Goal: Find specific page/section: Find specific page/section

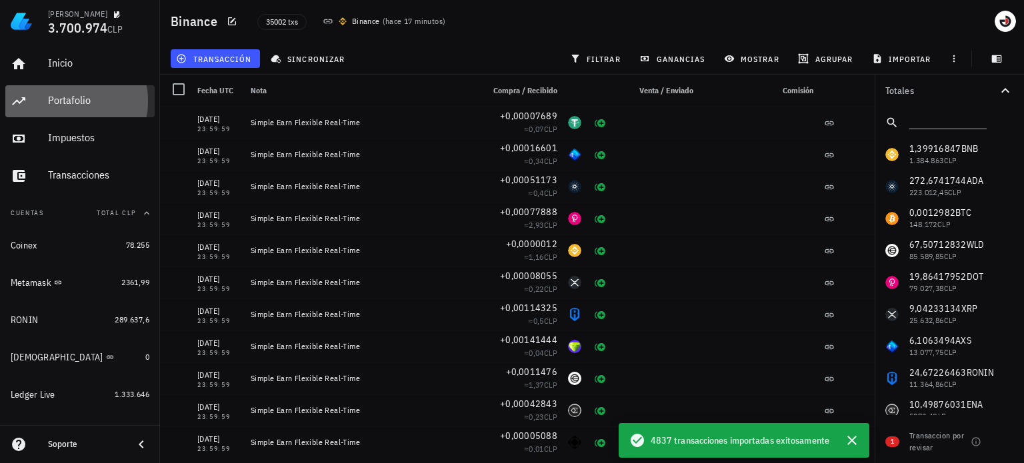
click at [79, 103] on div "Portafolio" at bounding box center [98, 100] width 101 height 13
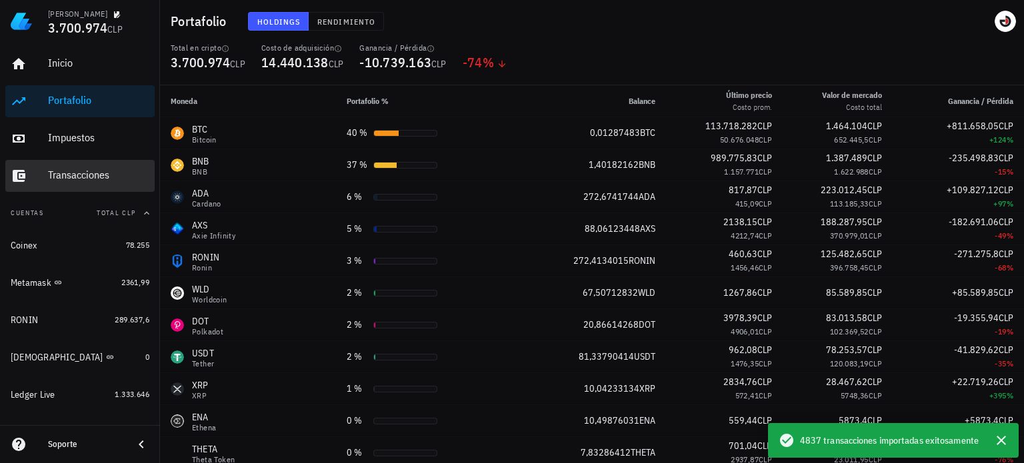
click at [83, 177] on div "Transacciones" at bounding box center [98, 175] width 101 height 13
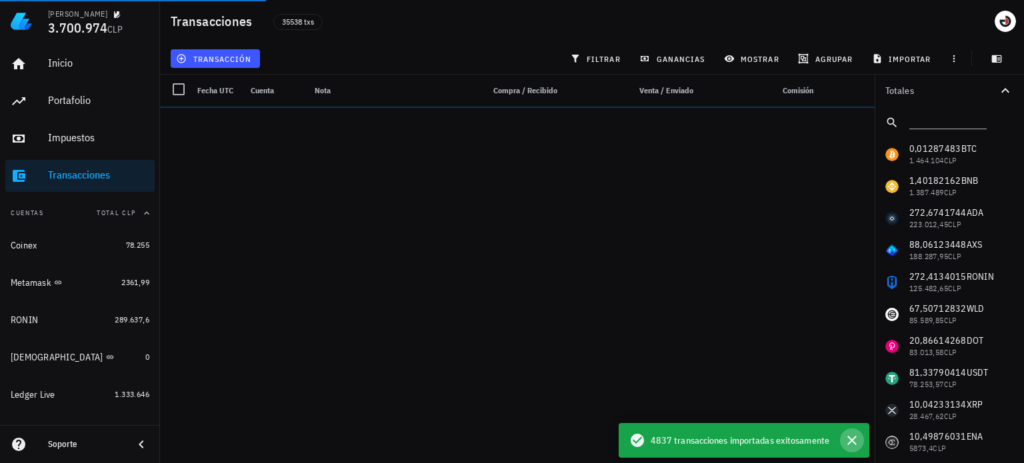
click at [850, 438] on icon "button" at bounding box center [852, 440] width 16 height 16
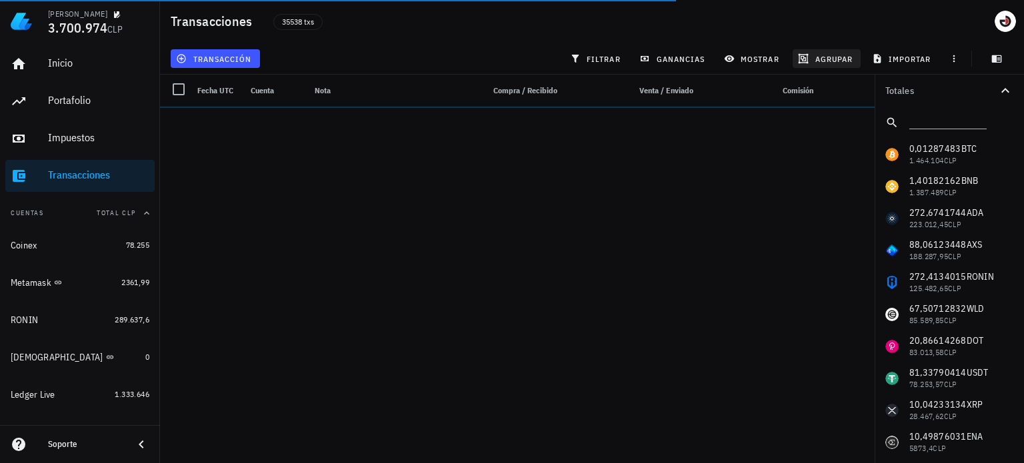
click at [836, 55] on span "agrupar" at bounding box center [826, 58] width 52 height 11
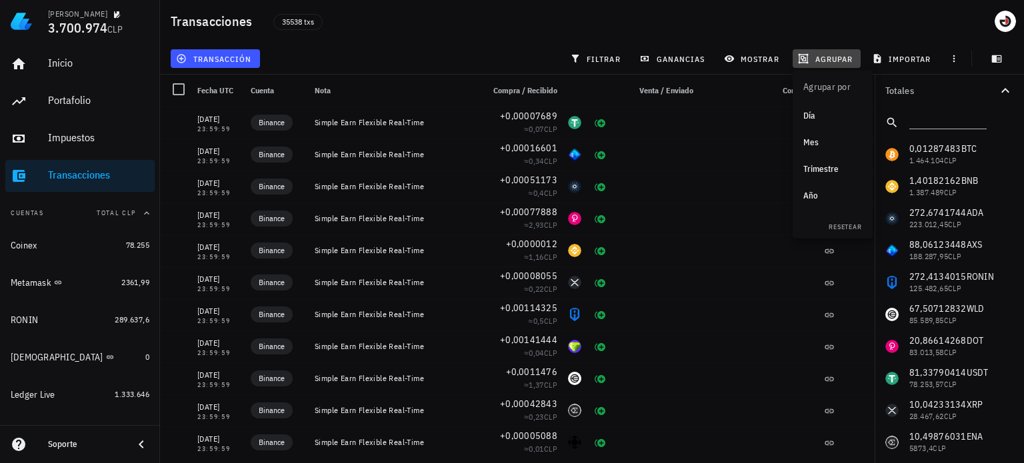
click at [836, 55] on span "agrupar" at bounding box center [826, 58] width 52 height 11
click at [559, 41] on div "Transacciones 35538 txs" at bounding box center [592, 21] width 864 height 43
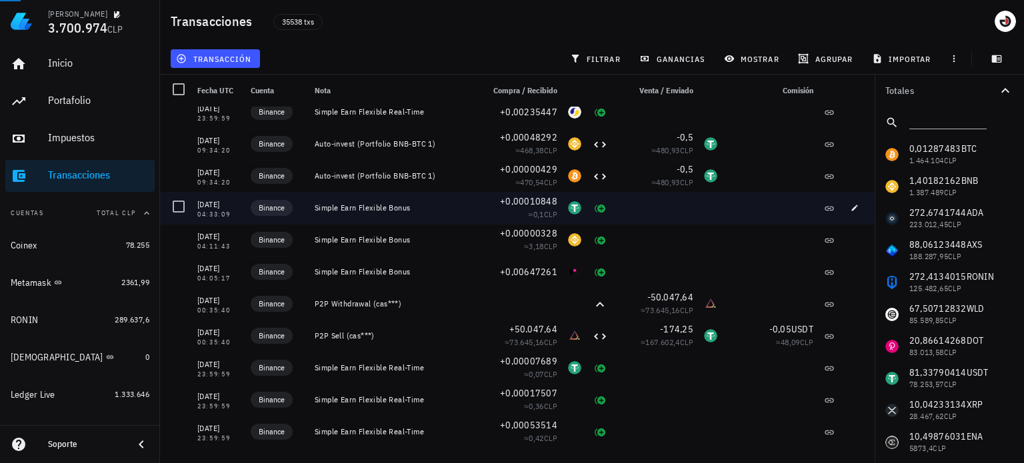
scroll to position [466, 0]
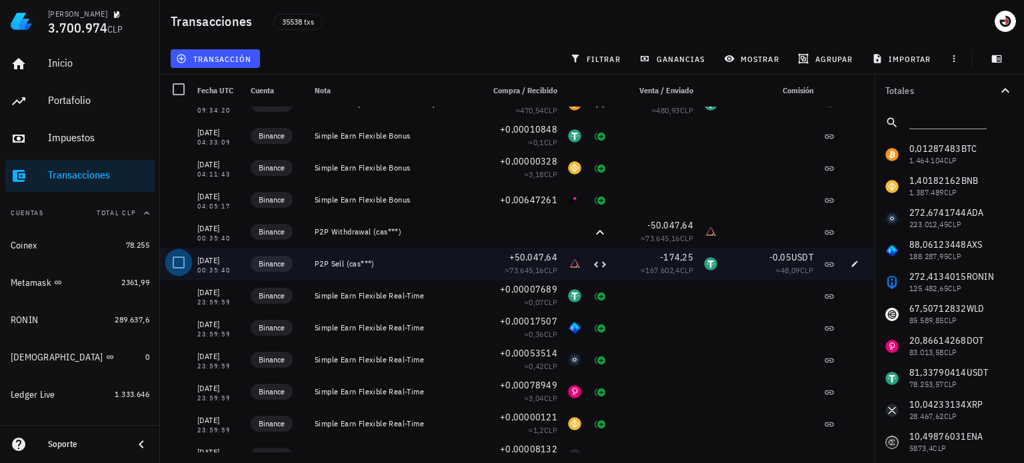
click at [178, 262] on div at bounding box center [178, 262] width 23 height 23
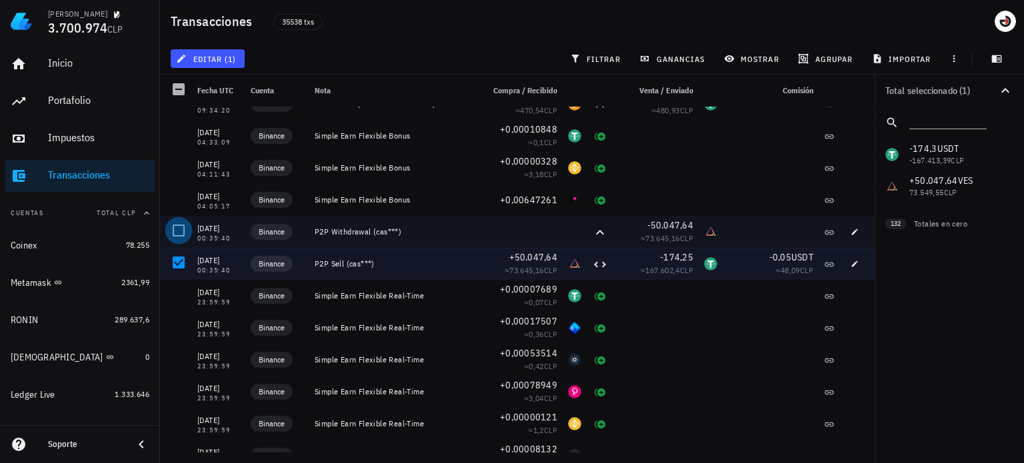
click at [181, 233] on div at bounding box center [178, 230] width 23 height 23
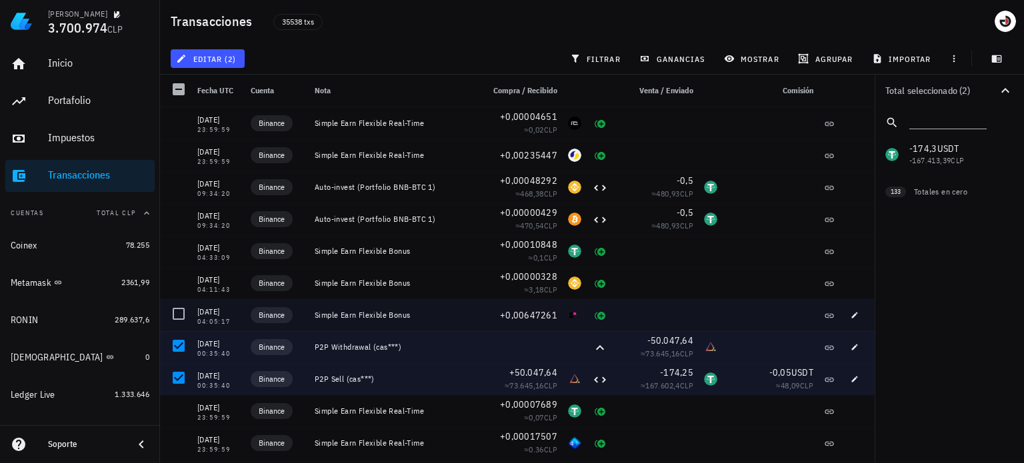
scroll to position [333, 0]
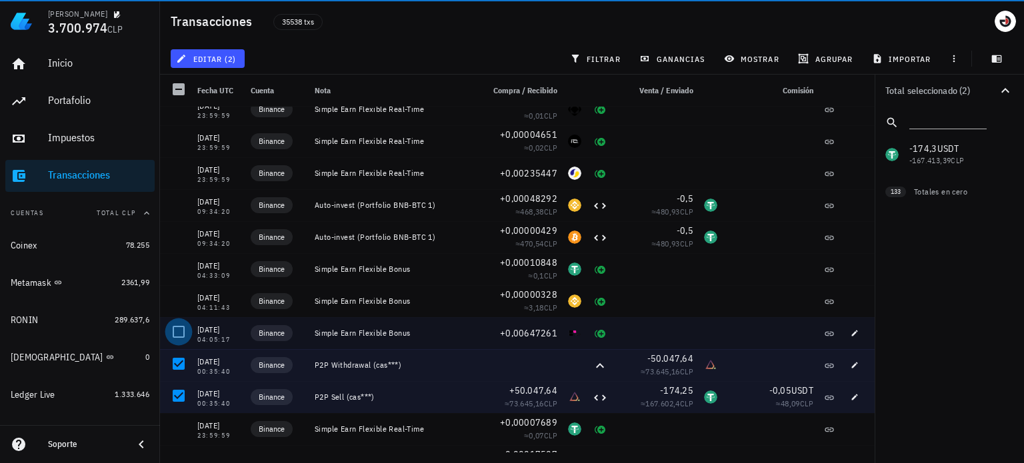
click at [181, 331] on div at bounding box center [178, 332] width 23 height 23
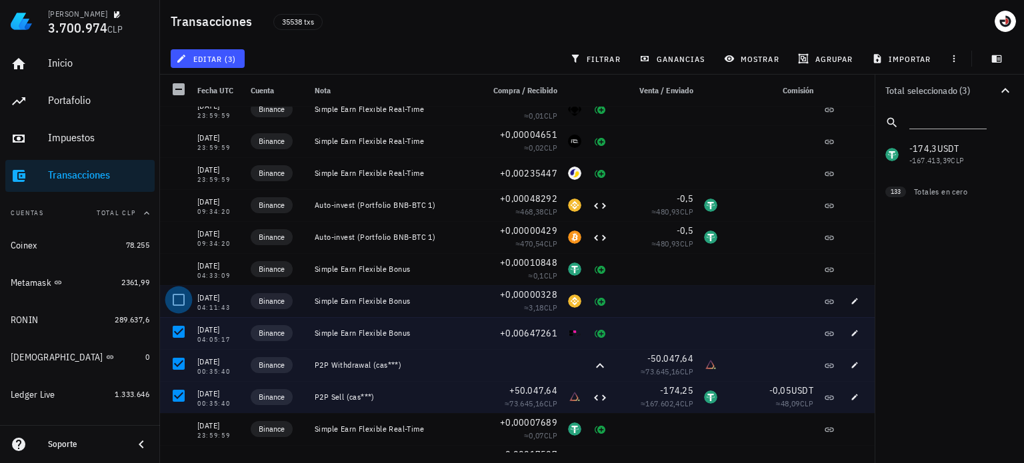
click at [183, 309] on div at bounding box center [178, 300] width 23 height 23
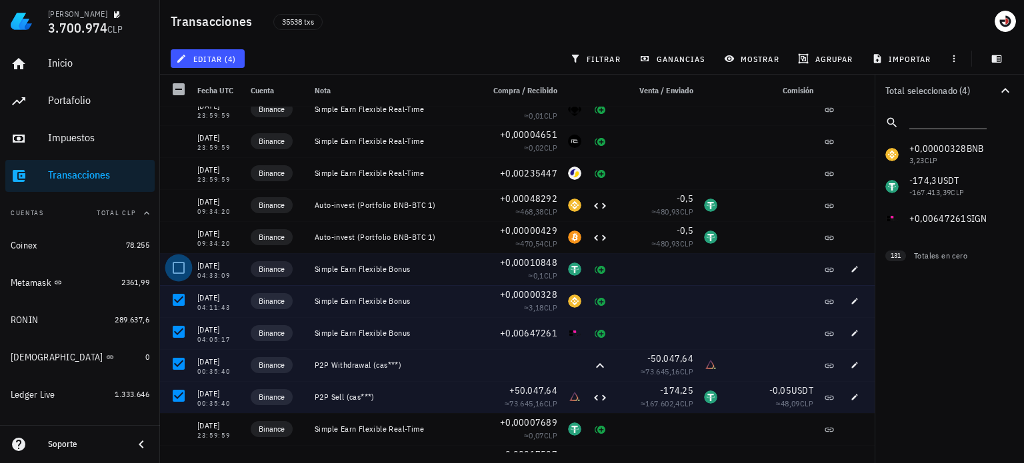
click at [183, 271] on div at bounding box center [178, 268] width 23 height 23
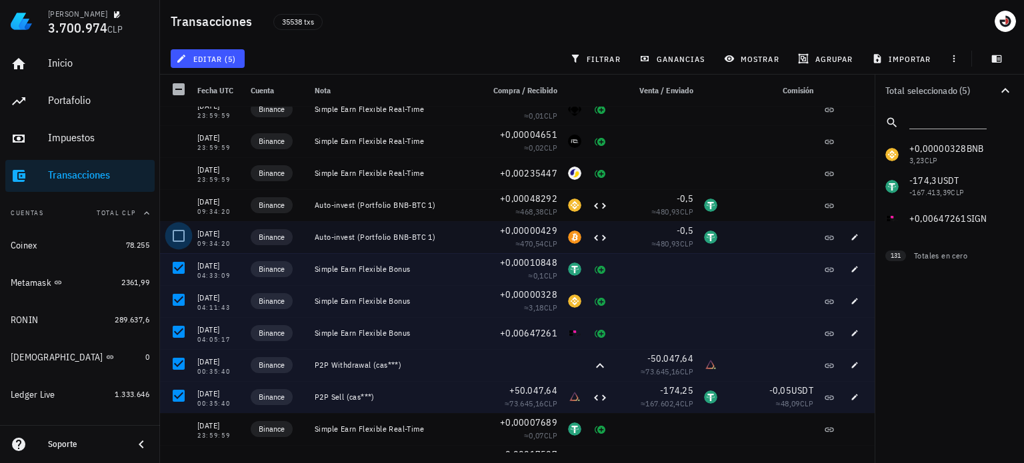
drag, startPoint x: 181, startPoint y: 238, endPoint x: 181, endPoint y: 212, distance: 26.0
click at [181, 238] on div at bounding box center [178, 236] width 23 height 23
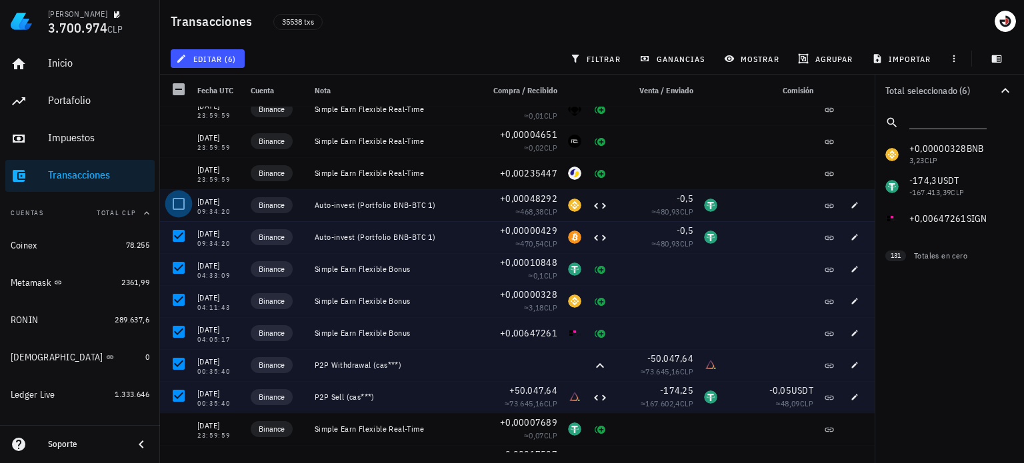
click at [181, 202] on div at bounding box center [178, 204] width 23 height 23
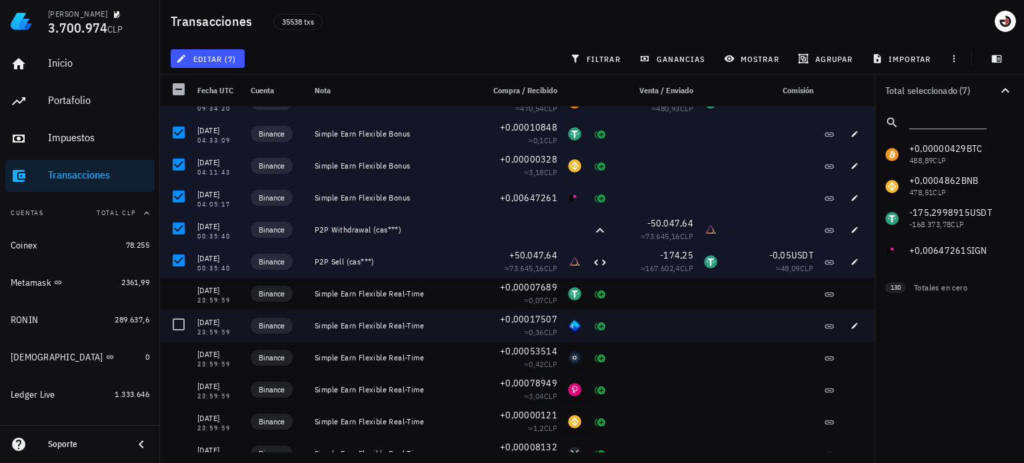
scroll to position [466, 0]
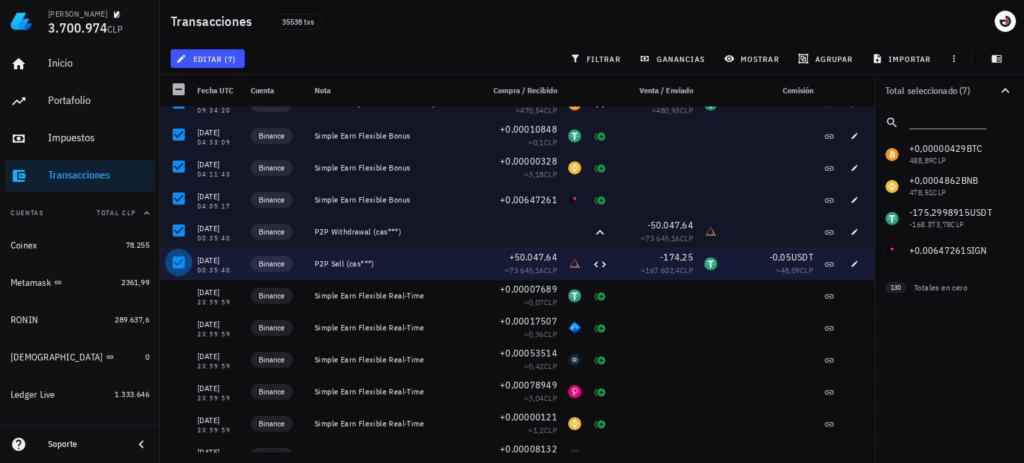
click at [179, 258] on div at bounding box center [178, 262] width 23 height 23
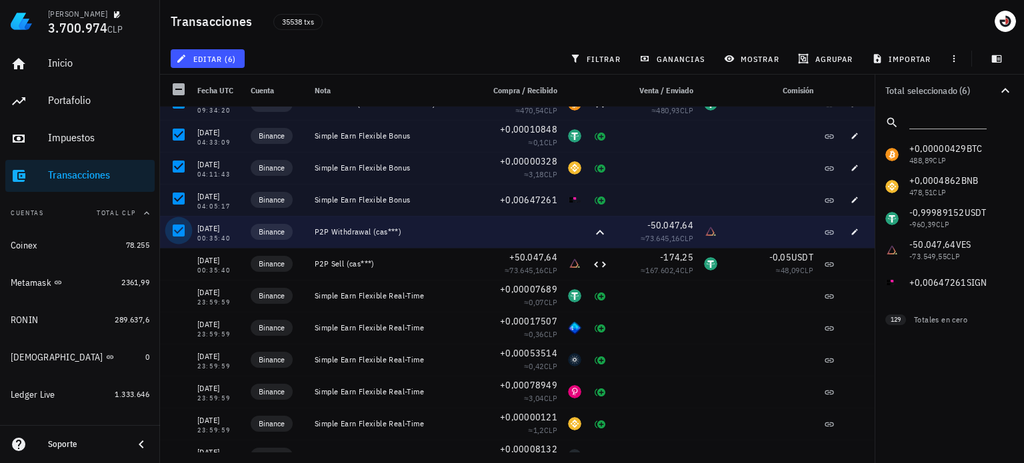
click at [181, 231] on div at bounding box center [178, 230] width 23 height 23
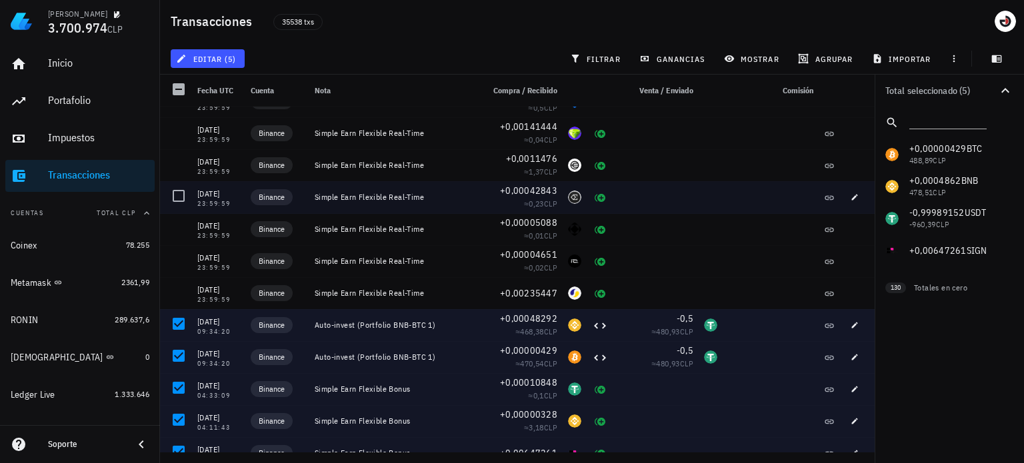
scroll to position [200, 0]
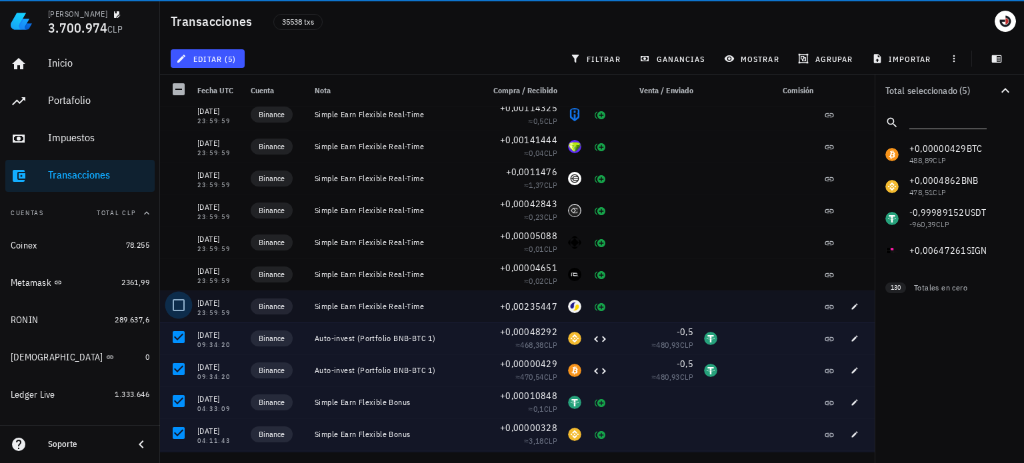
click at [182, 305] on div at bounding box center [178, 305] width 23 height 23
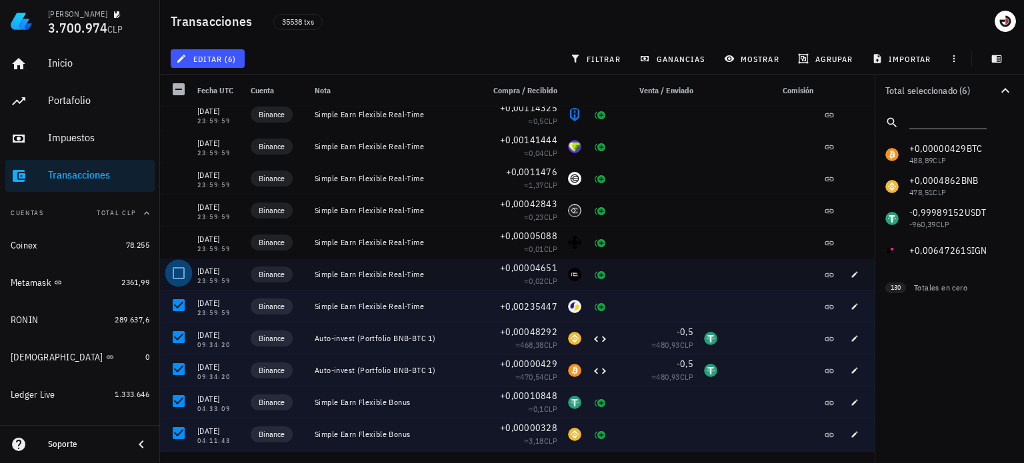
click at [180, 275] on div at bounding box center [178, 273] width 23 height 23
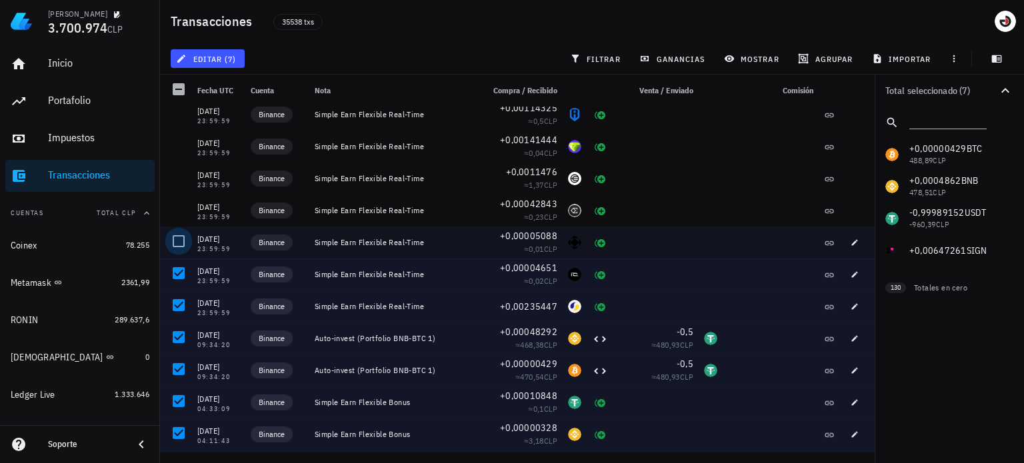
click at [183, 242] on div at bounding box center [178, 241] width 23 height 23
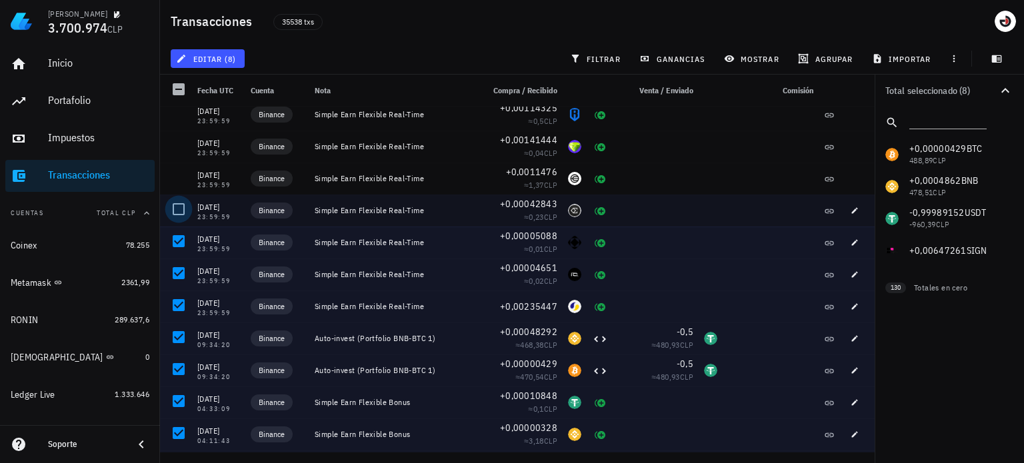
click at [185, 207] on div at bounding box center [178, 209] width 23 height 23
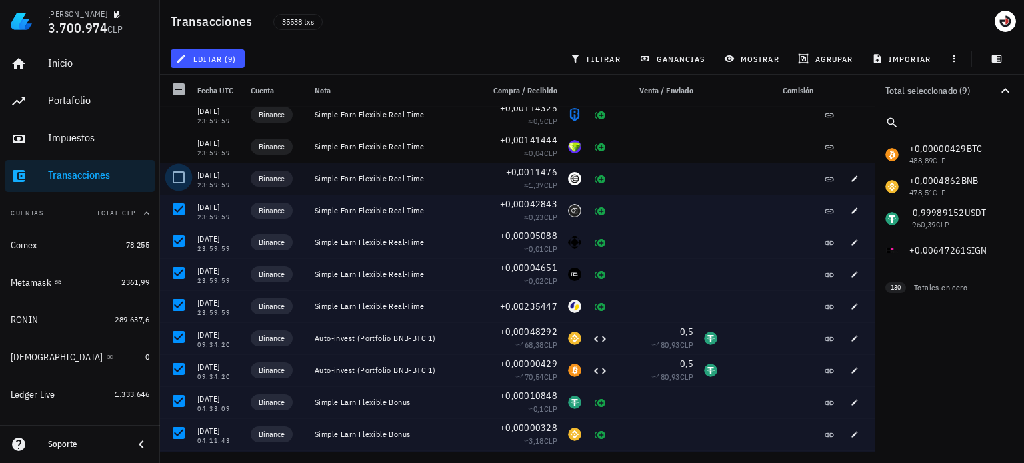
click at [178, 181] on div at bounding box center [178, 177] width 23 height 23
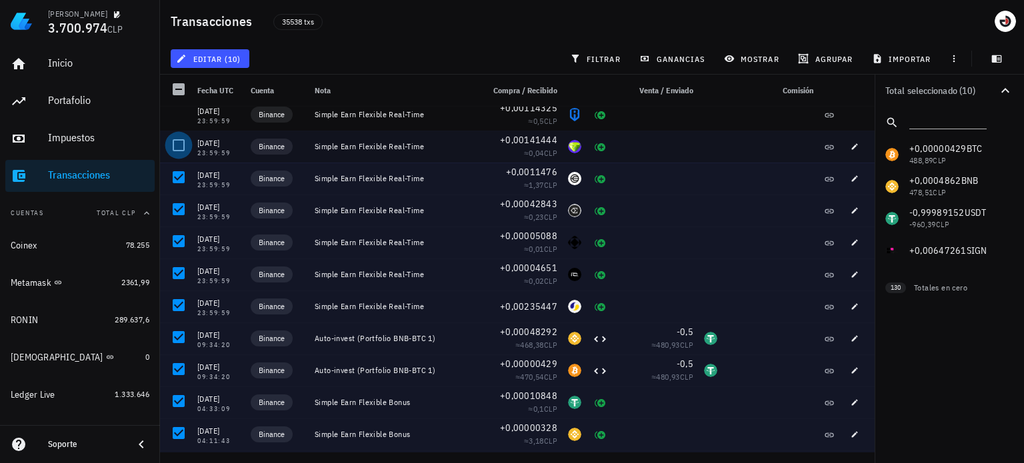
click at [182, 141] on div at bounding box center [178, 145] width 23 height 23
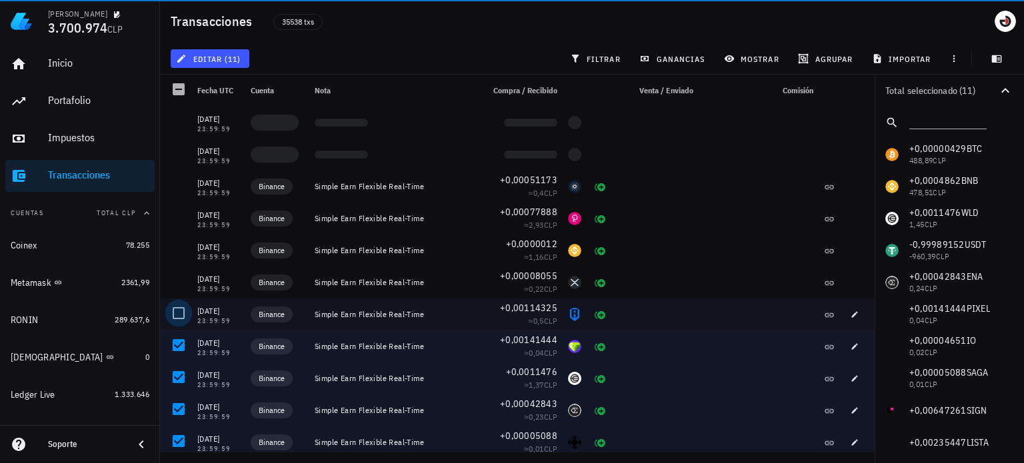
click at [171, 309] on div at bounding box center [178, 313] width 23 height 23
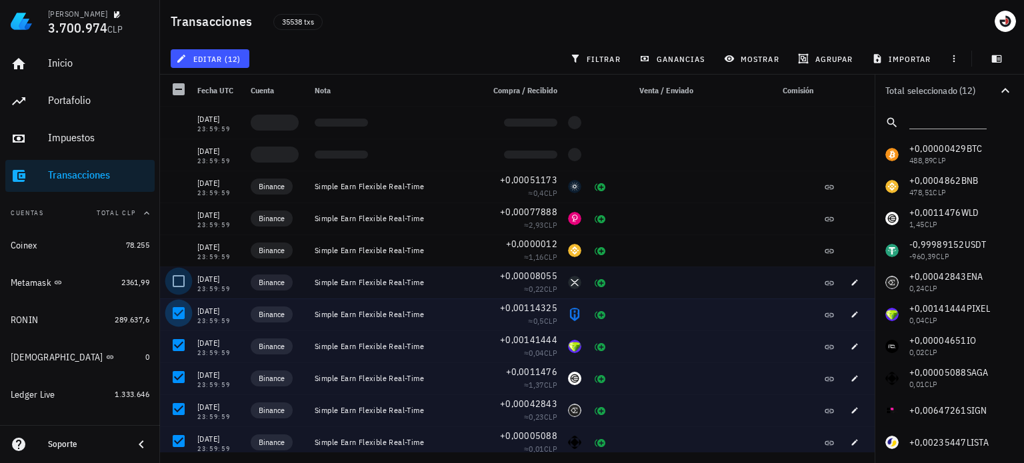
click at [177, 283] on div at bounding box center [178, 281] width 23 height 23
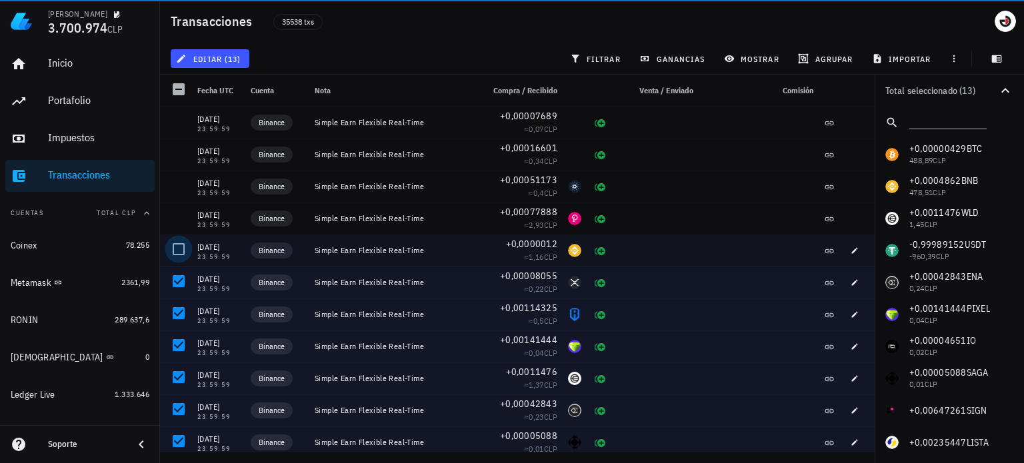
click at [181, 248] on div at bounding box center [178, 249] width 23 height 23
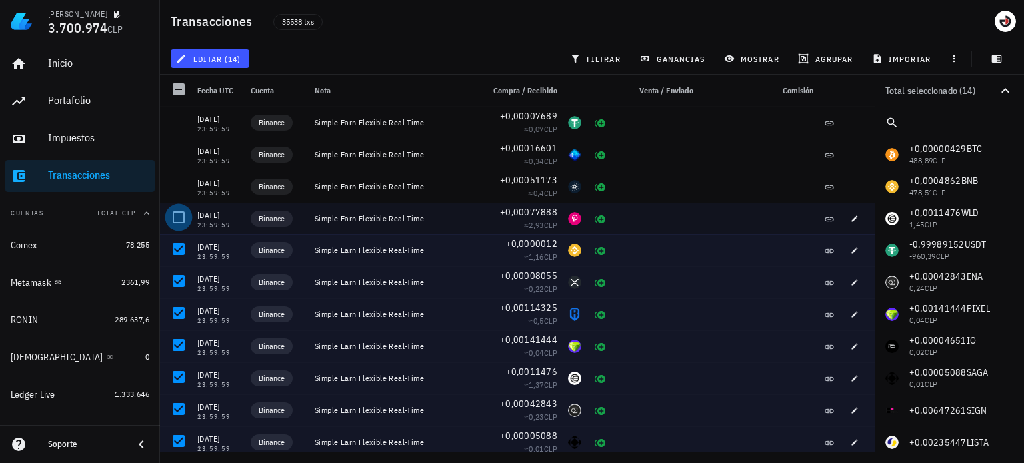
click at [182, 221] on div at bounding box center [178, 217] width 23 height 23
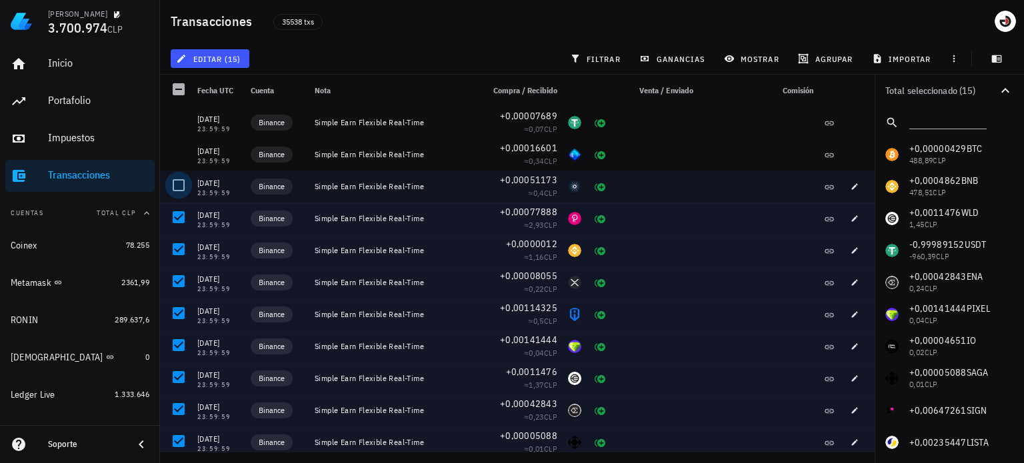
click at [185, 185] on div at bounding box center [178, 185] width 23 height 23
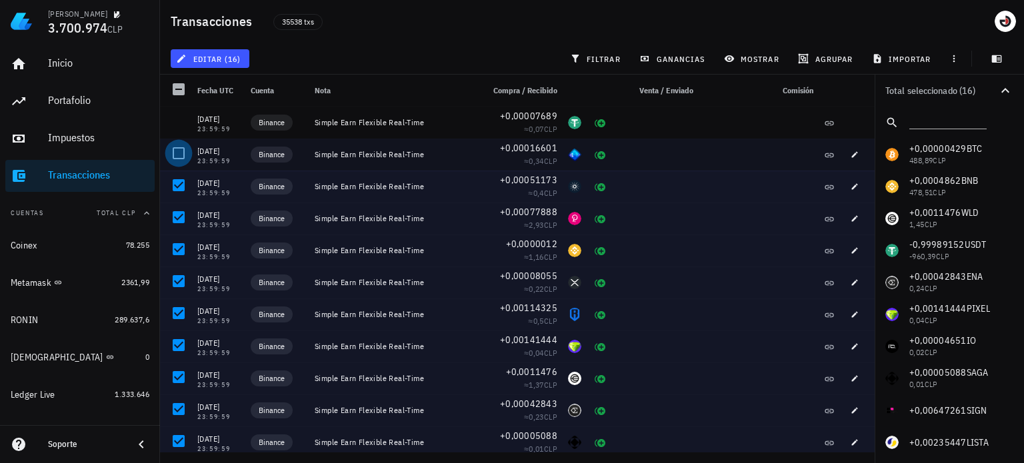
click at [184, 161] on div at bounding box center [178, 153] width 23 height 23
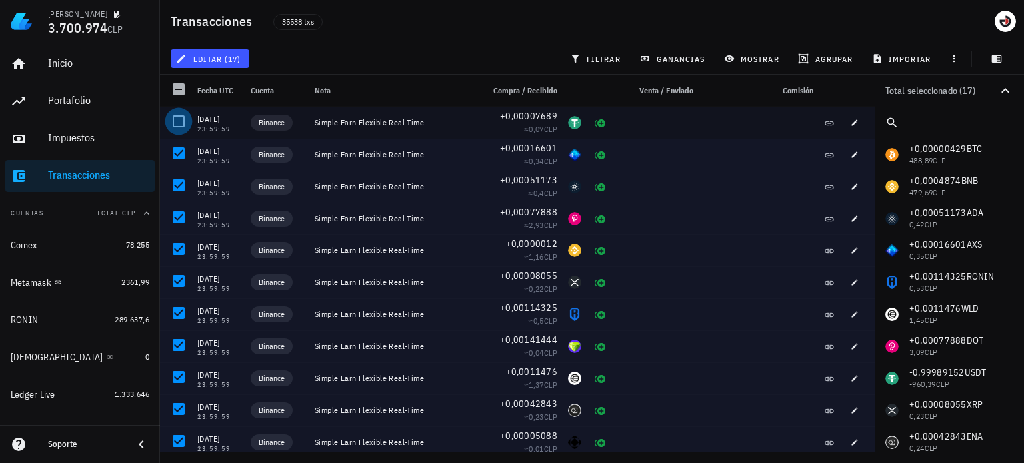
click at [182, 121] on div at bounding box center [178, 121] width 23 height 23
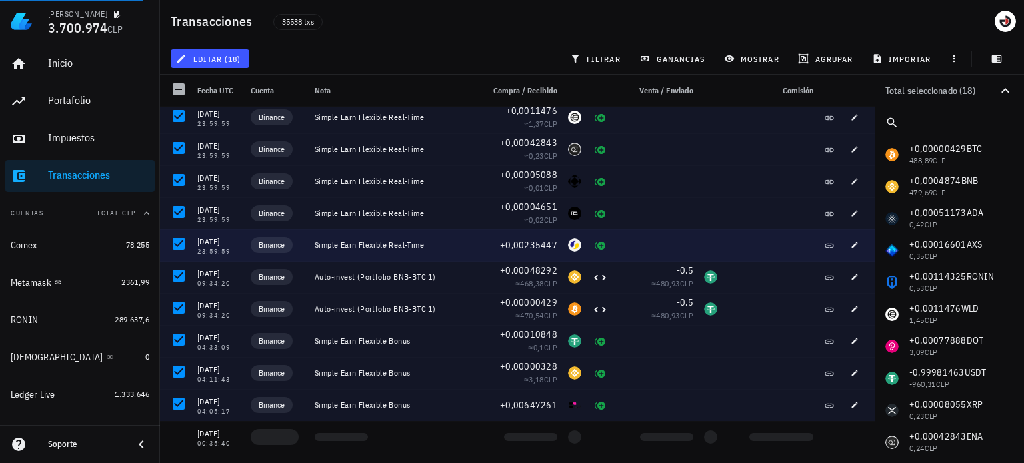
scroll to position [333, 0]
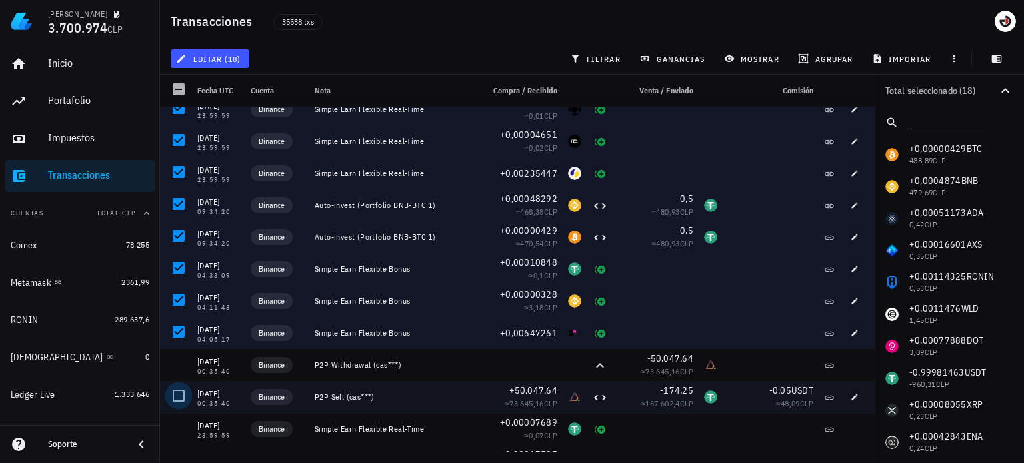
click at [174, 394] on div at bounding box center [178, 396] width 23 height 23
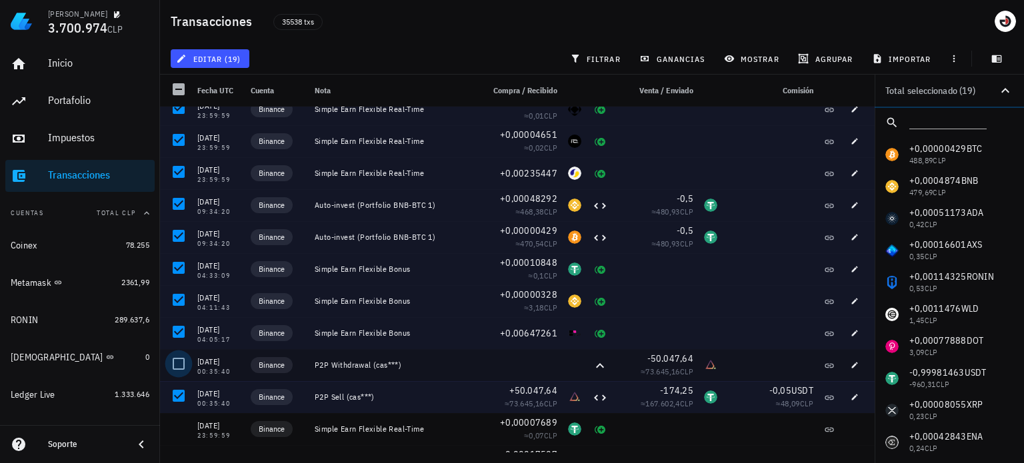
click at [177, 359] on div at bounding box center [178, 364] width 23 height 23
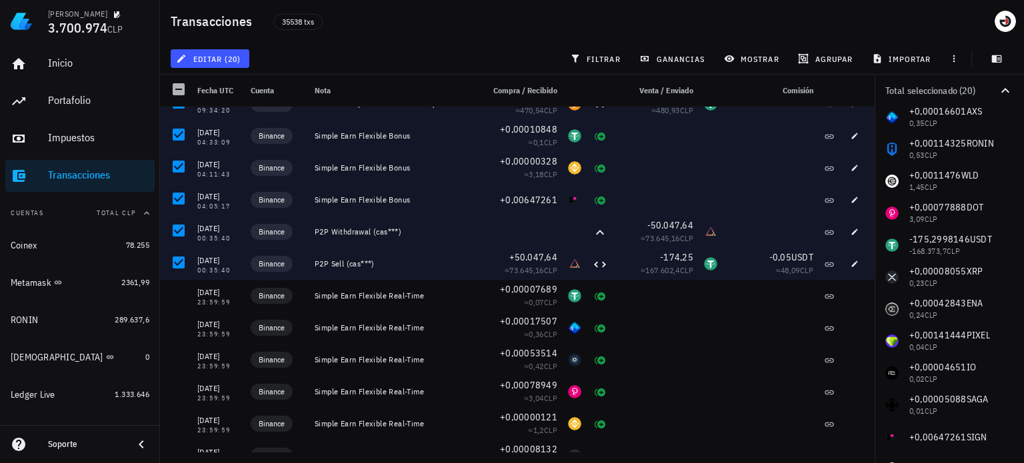
scroll to position [197, 0]
